Goal: Book appointment/travel/reservation

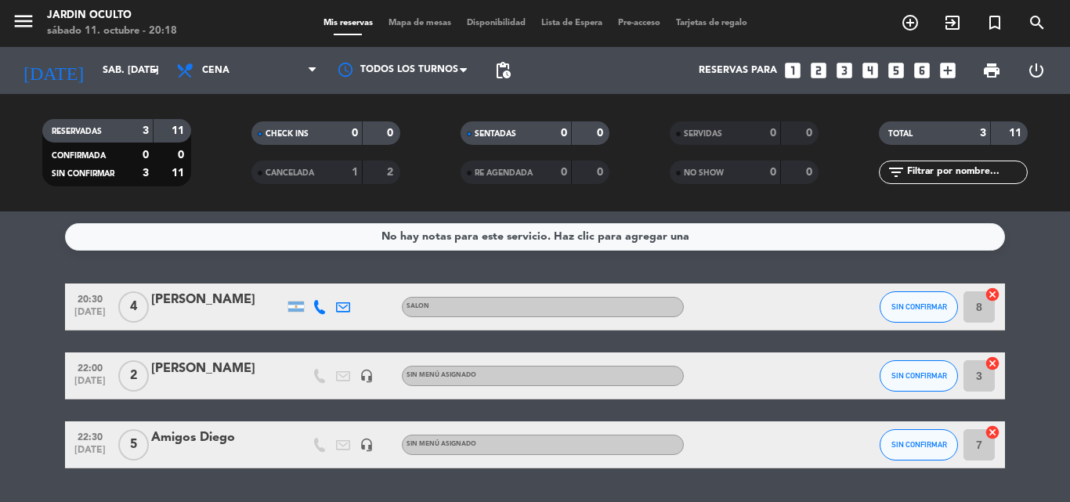
scroll to position [45, 0]
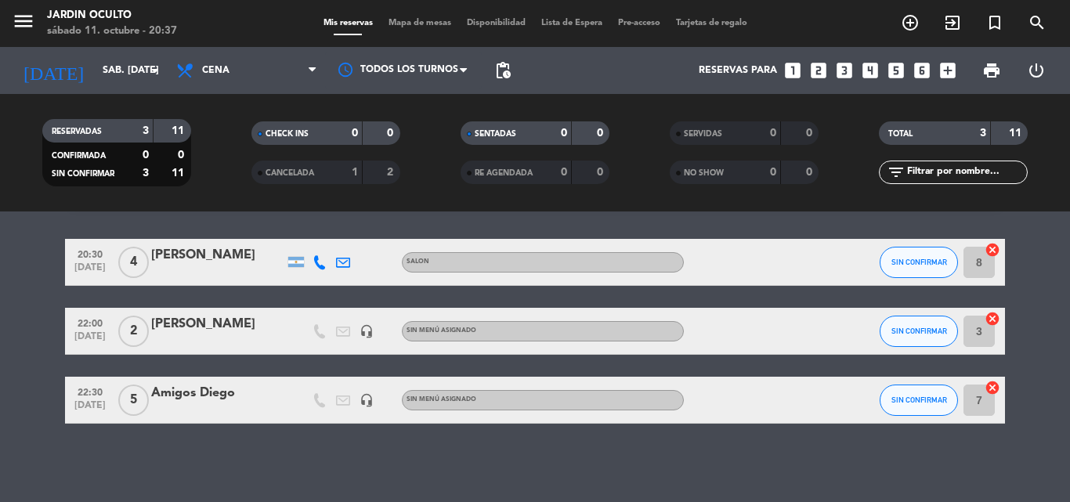
click at [815, 66] on icon "looks_two" at bounding box center [819, 70] width 20 height 20
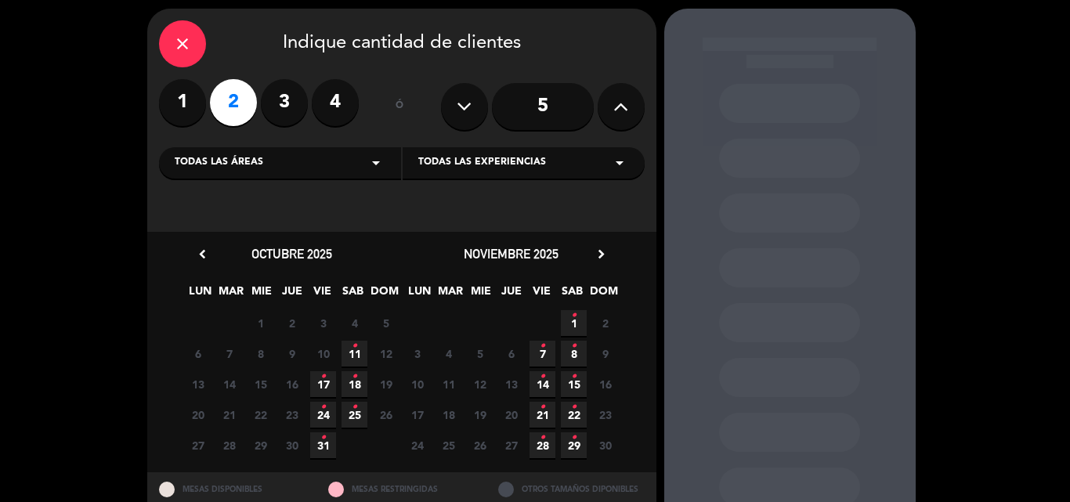
scroll to position [78, 0]
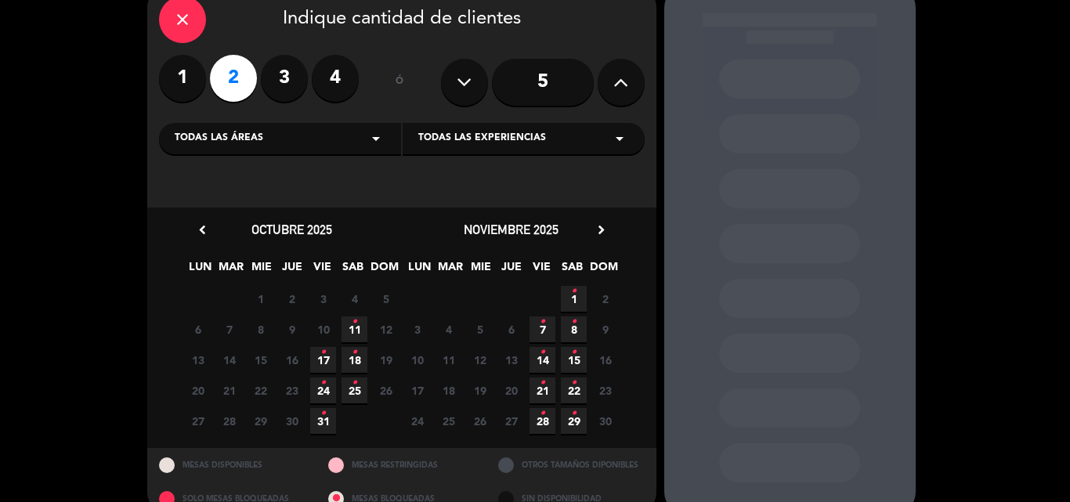
click at [354, 328] on icon "•" at bounding box center [354, 321] width 5 height 25
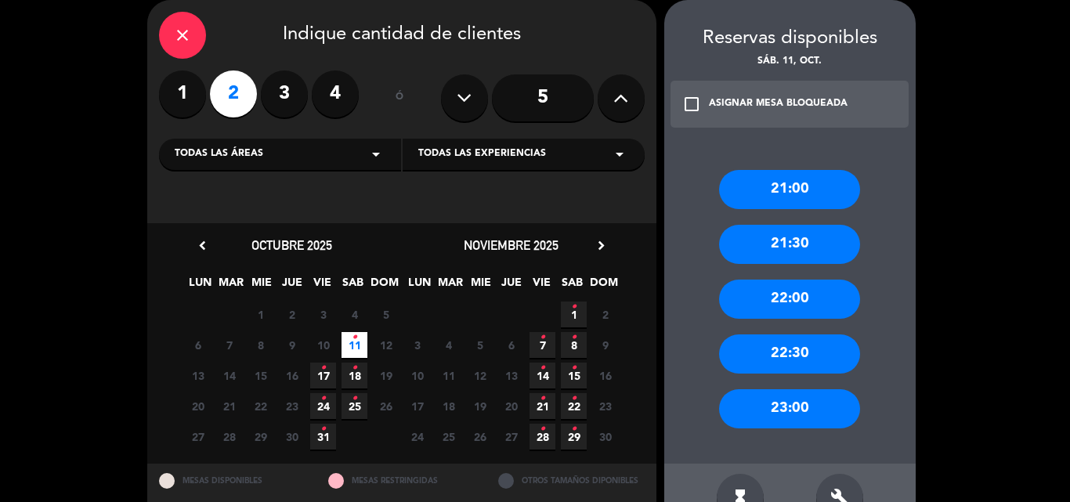
click at [740, 295] on div "22:00" at bounding box center [789, 299] width 141 height 39
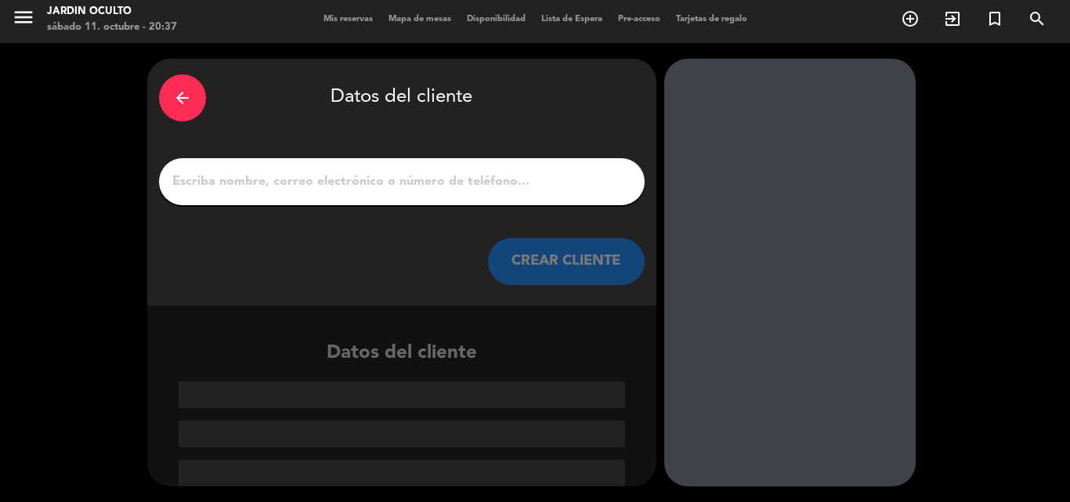
scroll to position [4, 0]
click at [468, 176] on input "1" at bounding box center [402, 182] width 462 height 22
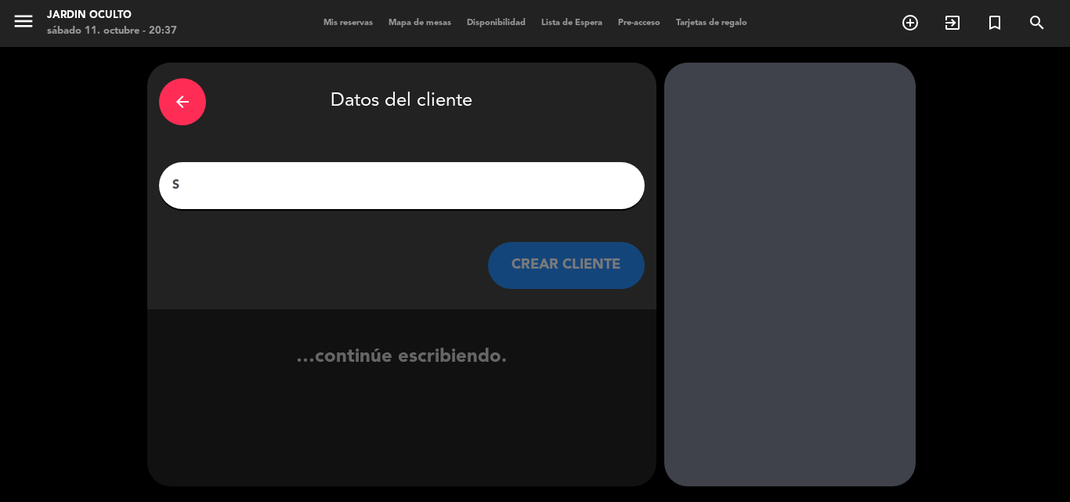
scroll to position [0, 0]
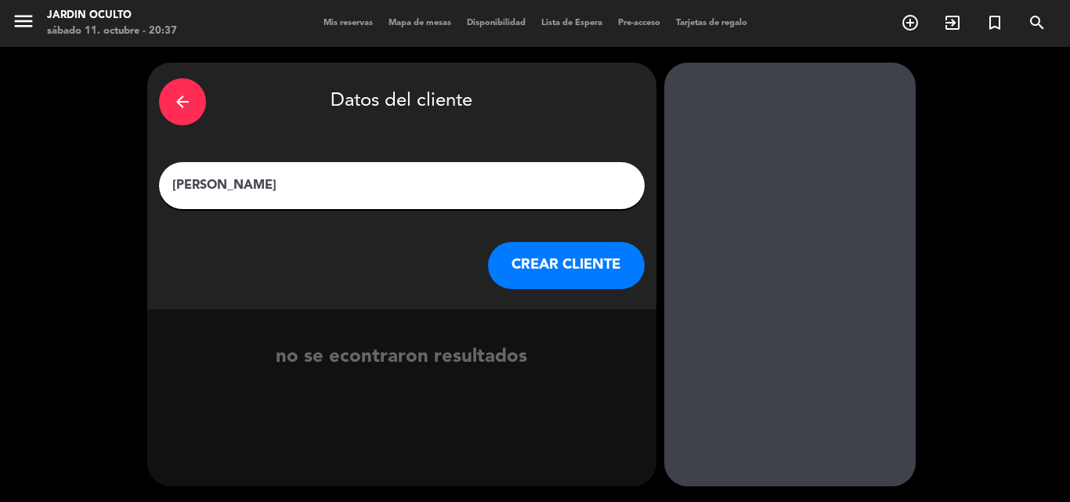
type input "[PERSON_NAME]"
click at [520, 250] on button "CREAR CLIENTE" at bounding box center [566, 265] width 157 height 47
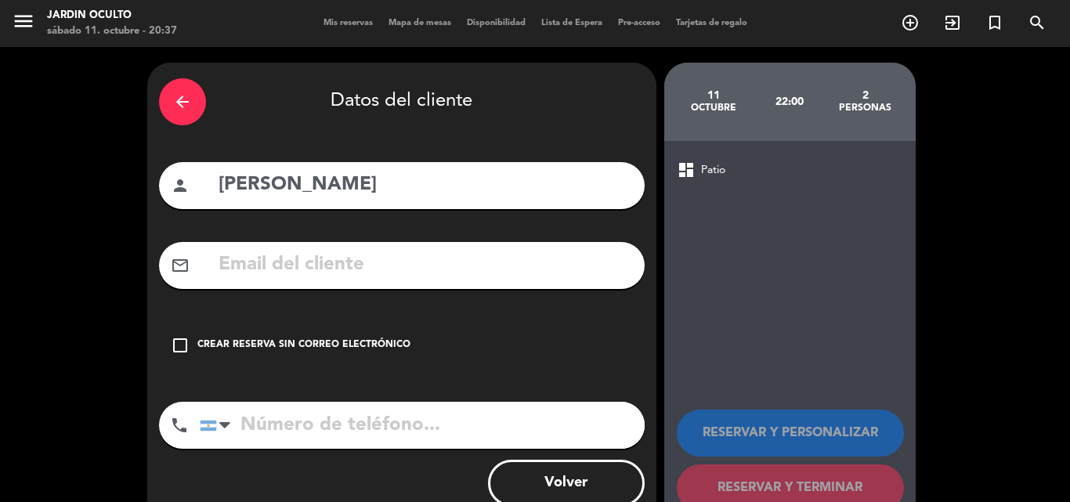
scroll to position [44, 0]
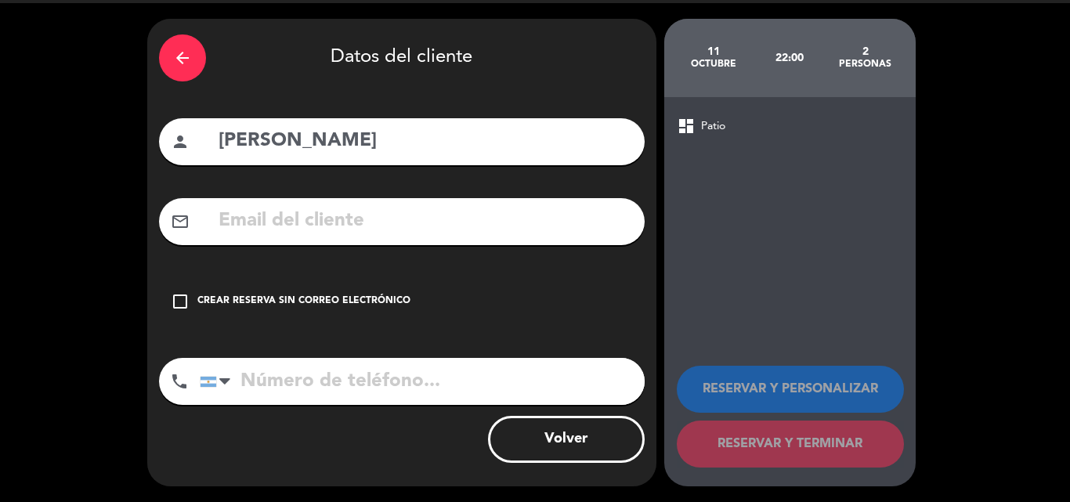
click at [397, 209] on input "text" at bounding box center [425, 221] width 416 height 32
type input "."
click at [348, 369] on input "tel" at bounding box center [422, 381] width 445 height 47
type input "."
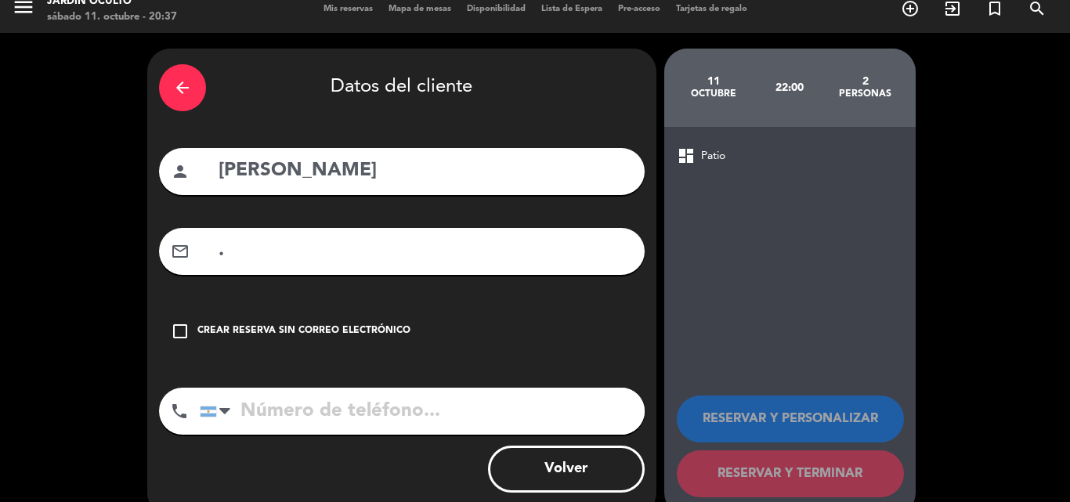
scroll to position [0, 0]
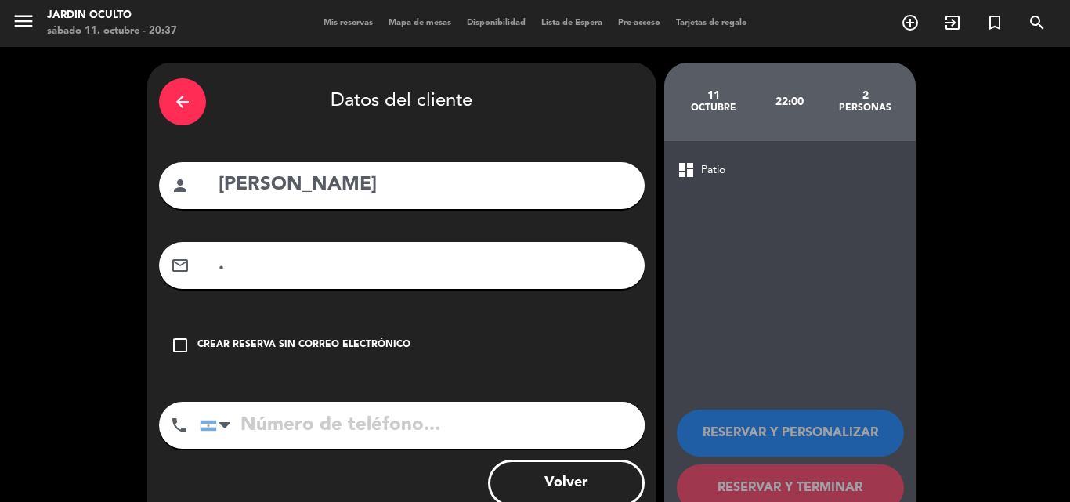
click at [181, 96] on icon "arrow_back" at bounding box center [182, 101] width 19 height 19
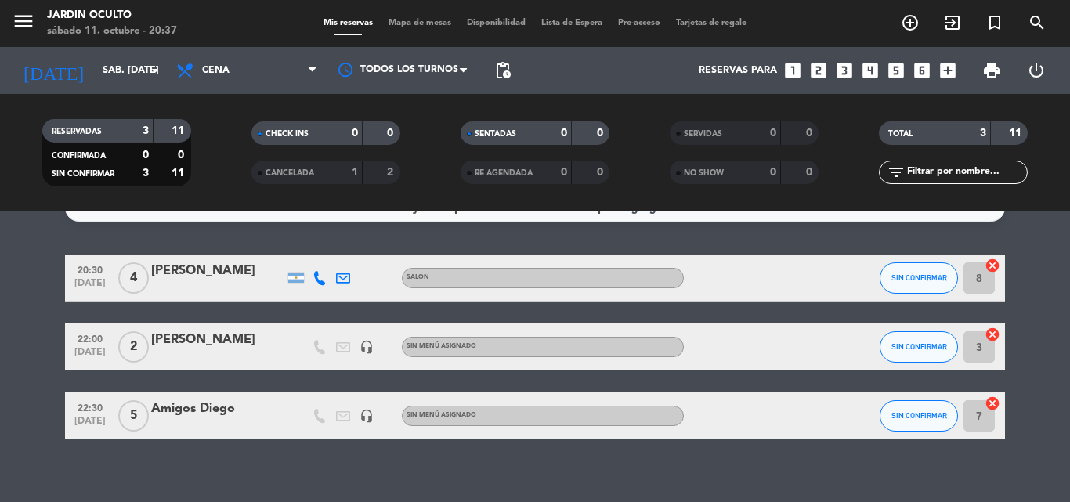
scroll to position [45, 0]
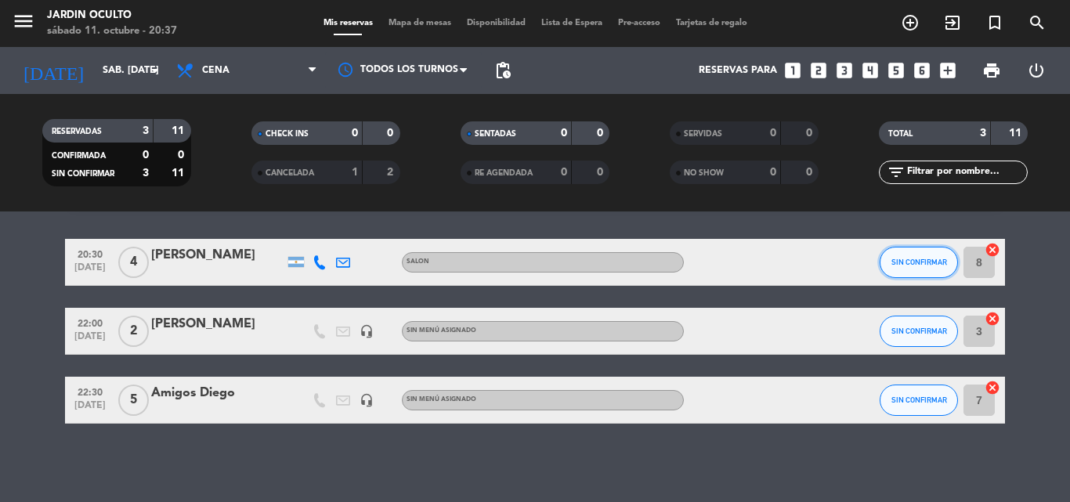
click at [918, 266] on button "SIN CONFIRMAR" at bounding box center [919, 262] width 78 height 31
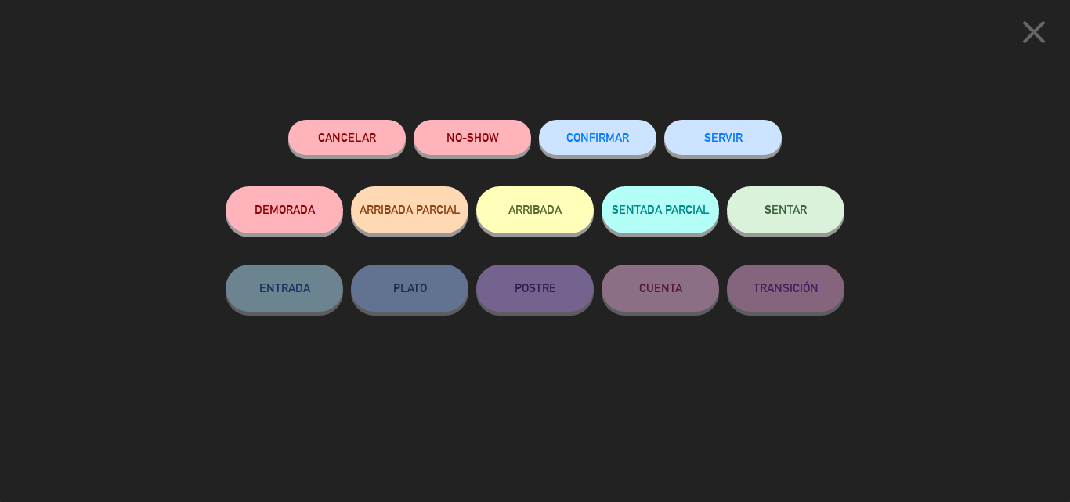
click at [796, 219] on button "SENTAR" at bounding box center [786, 209] width 118 height 47
